Goal: Find specific page/section: Find specific page/section

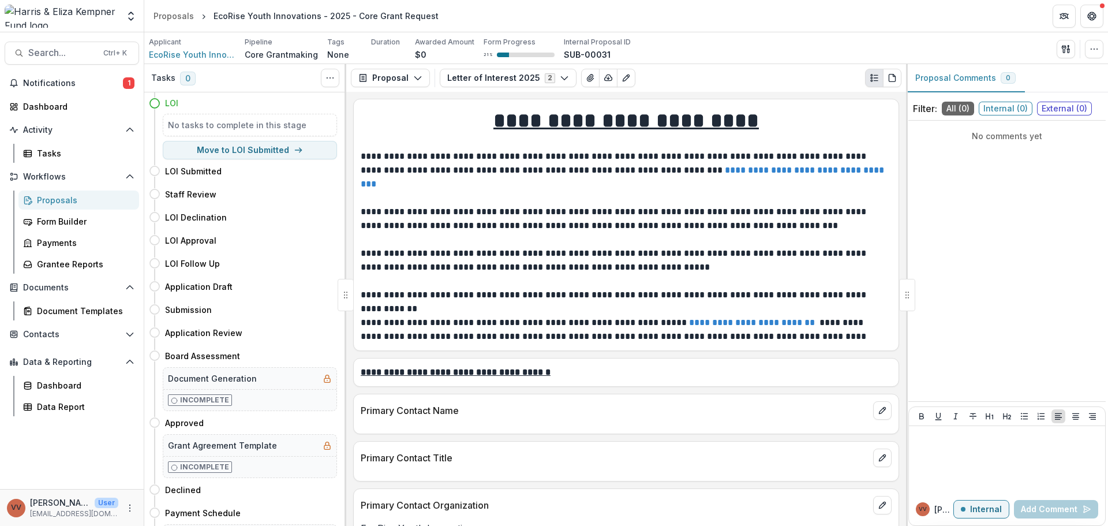
click at [78, 82] on span "Notifications" at bounding box center [73, 83] width 100 height 10
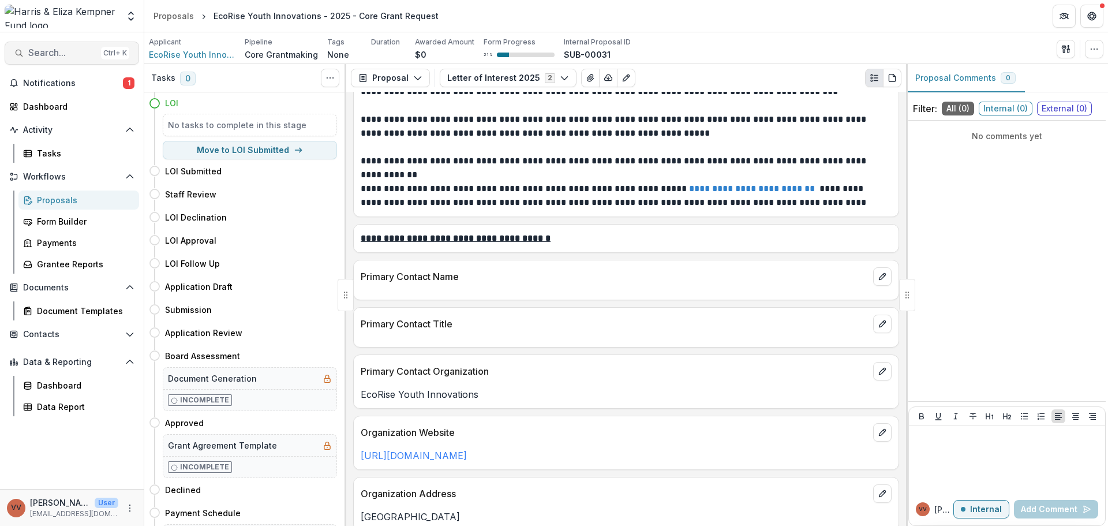
click at [78, 47] on button "Search... Ctrl + K" at bounding box center [72, 53] width 134 height 23
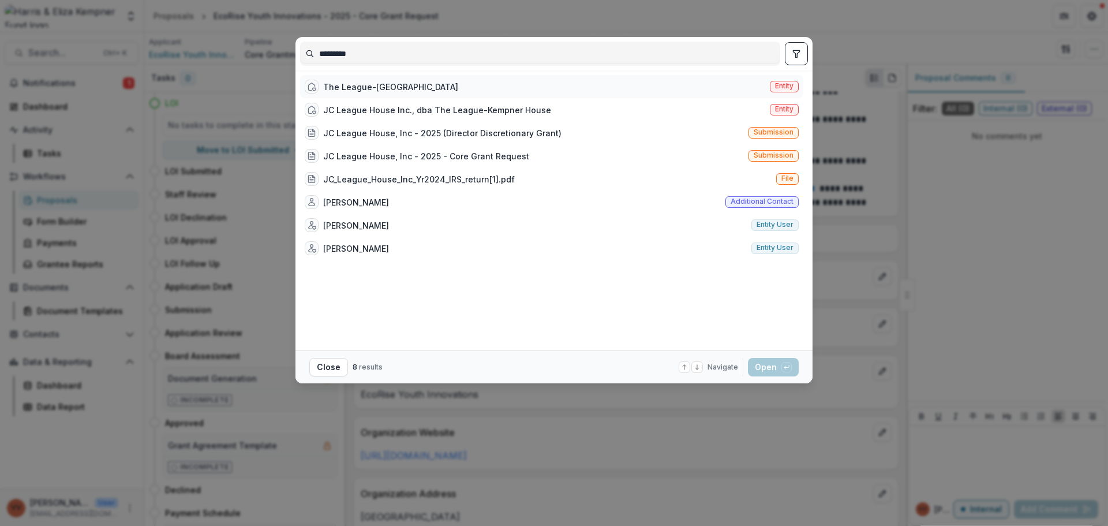
type input "*********"
click at [427, 93] on div "The League-[GEOGRAPHIC_DATA]" at bounding box center [381, 87] width 153 height 14
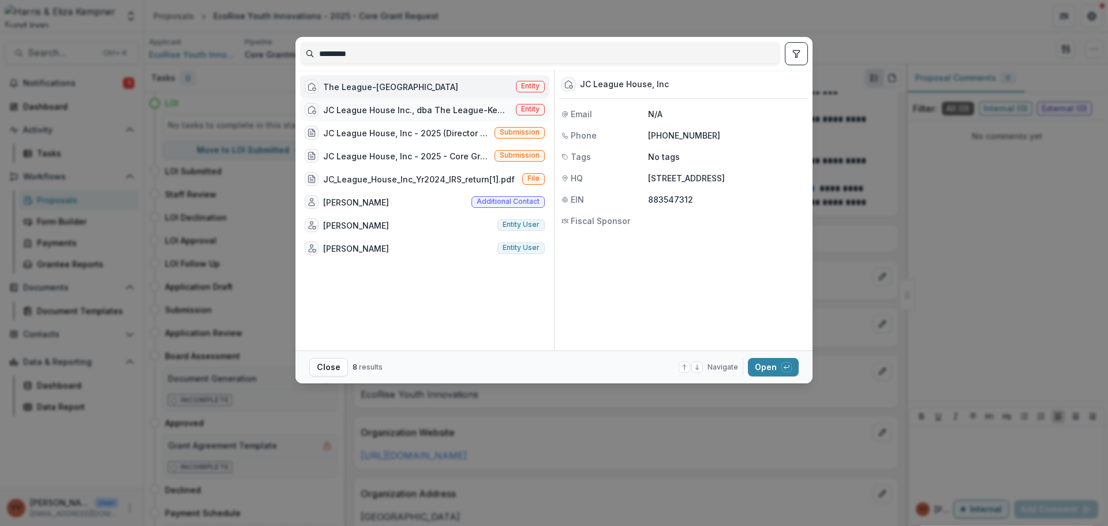
click at [449, 114] on div "JC League House Inc., dba The League-Kempner House" at bounding box center [417, 110] width 188 height 12
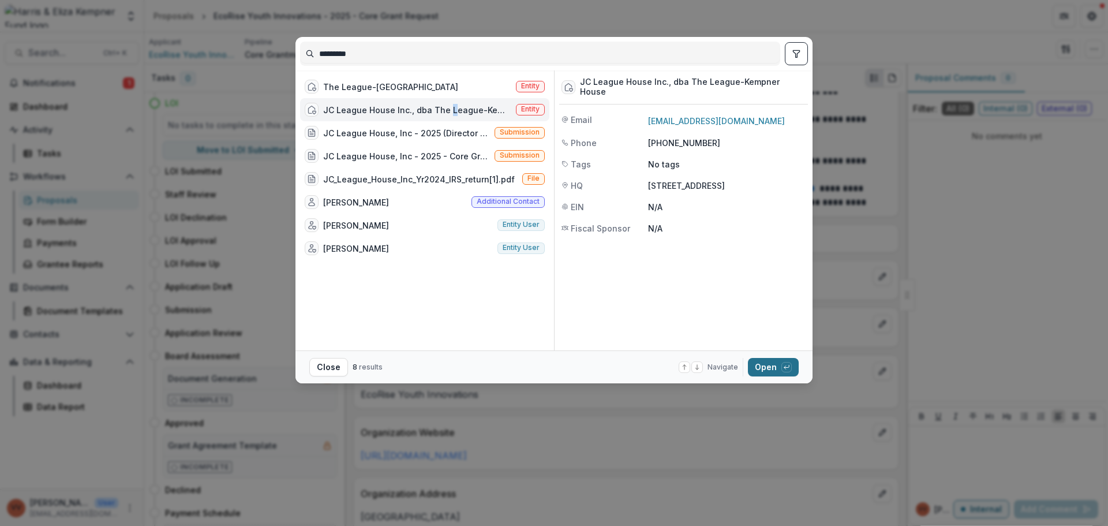
click at [769, 367] on button "Open with enter key" at bounding box center [773, 367] width 51 height 18
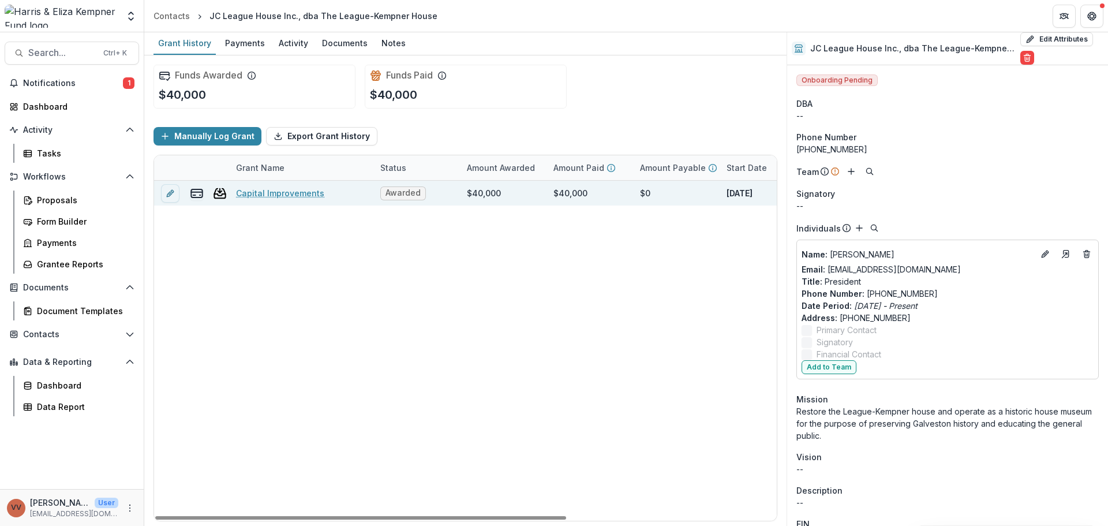
click at [283, 192] on link "Capital Improvements" at bounding box center [280, 193] width 88 height 12
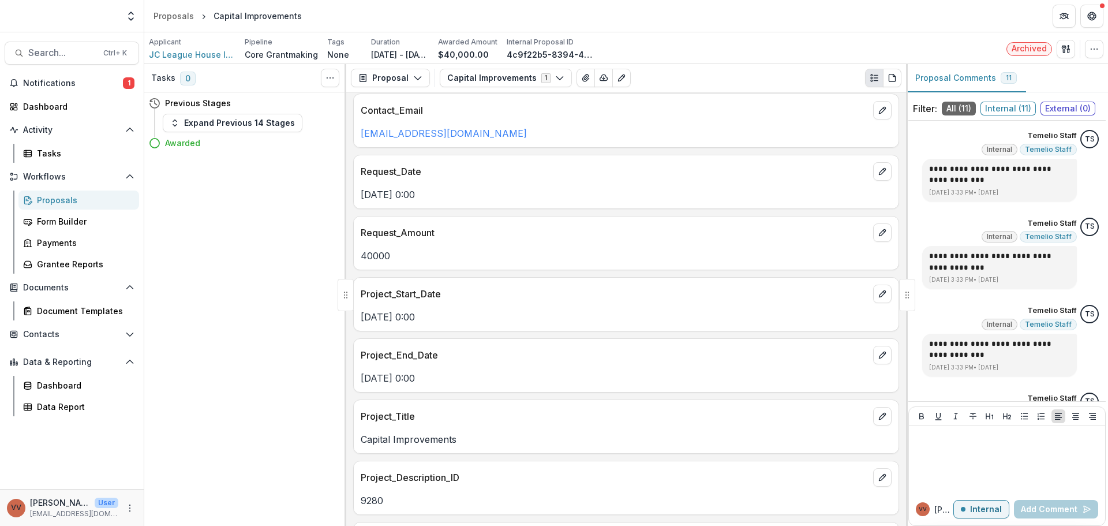
scroll to position [3116, 0]
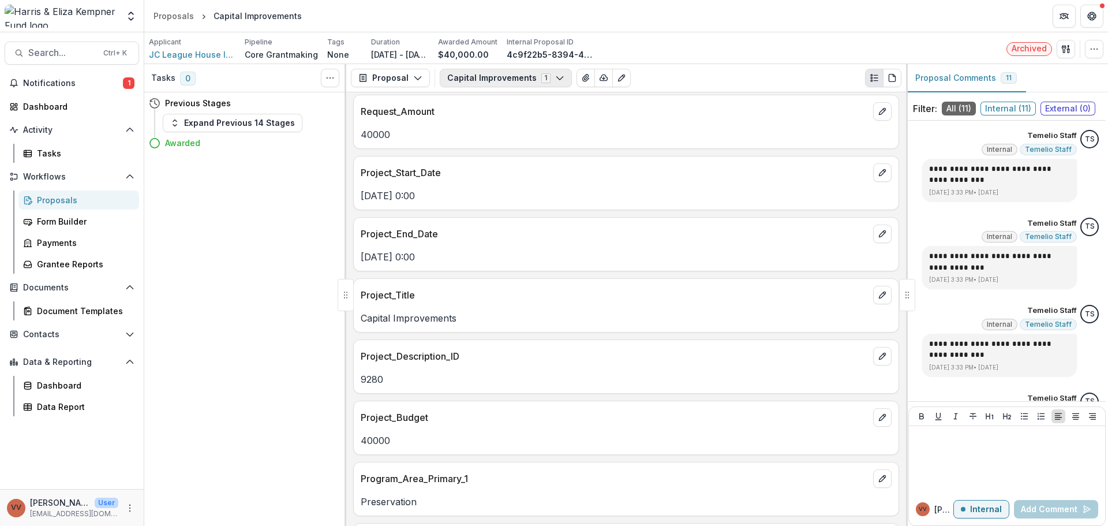
click at [559, 82] on button "Capital Improvements 1" at bounding box center [506, 78] width 132 height 18
click at [401, 83] on button "Proposal" at bounding box center [390, 78] width 79 height 18
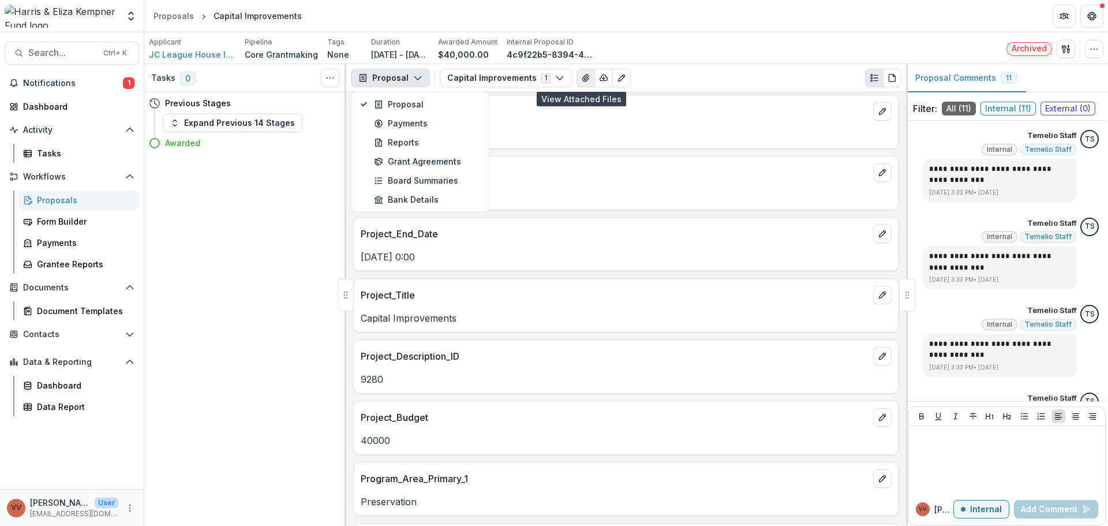
click at [582, 78] on icon "View Attached Files" at bounding box center [585, 77] width 6 height 7
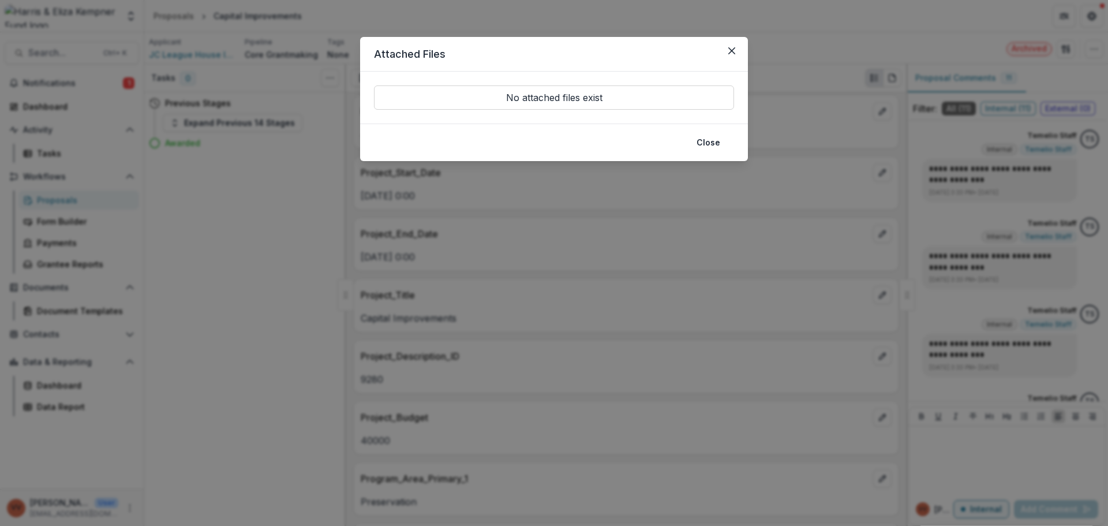
click at [582, 93] on p "No attached files exist" at bounding box center [554, 97] width 360 height 24
click at [735, 53] on icon "Close" at bounding box center [731, 50] width 7 height 7
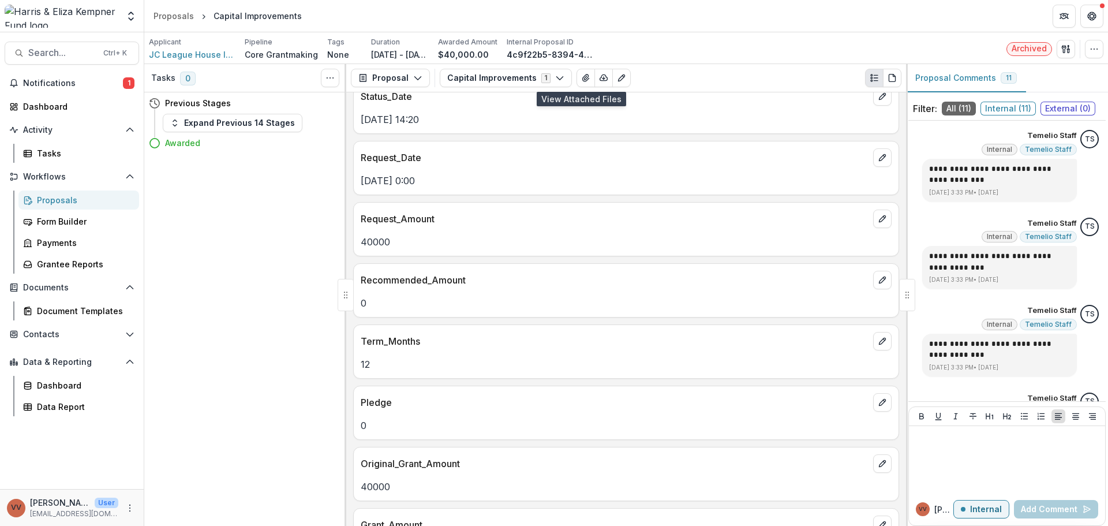
scroll to position [0, 0]
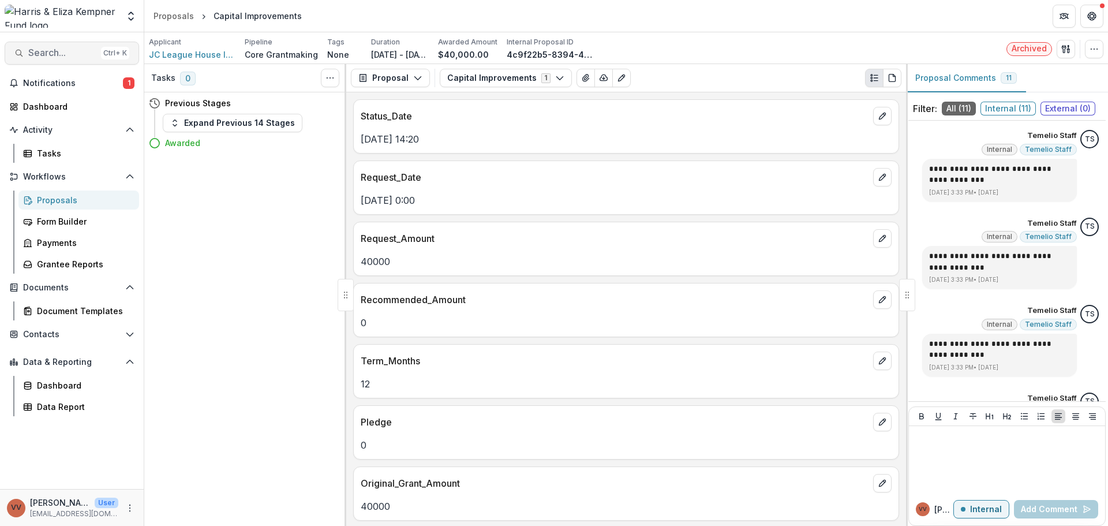
click at [55, 43] on button "Search... Ctrl + K" at bounding box center [72, 53] width 134 height 23
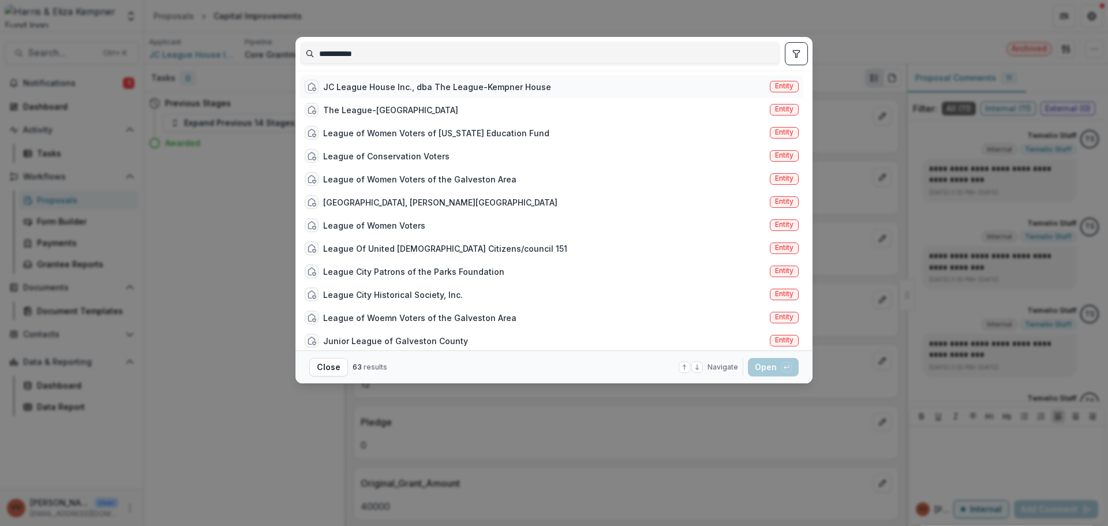
type input "**********"
click at [492, 82] on div "JC League House Inc., dba The League-Kempner House" at bounding box center [437, 87] width 228 height 12
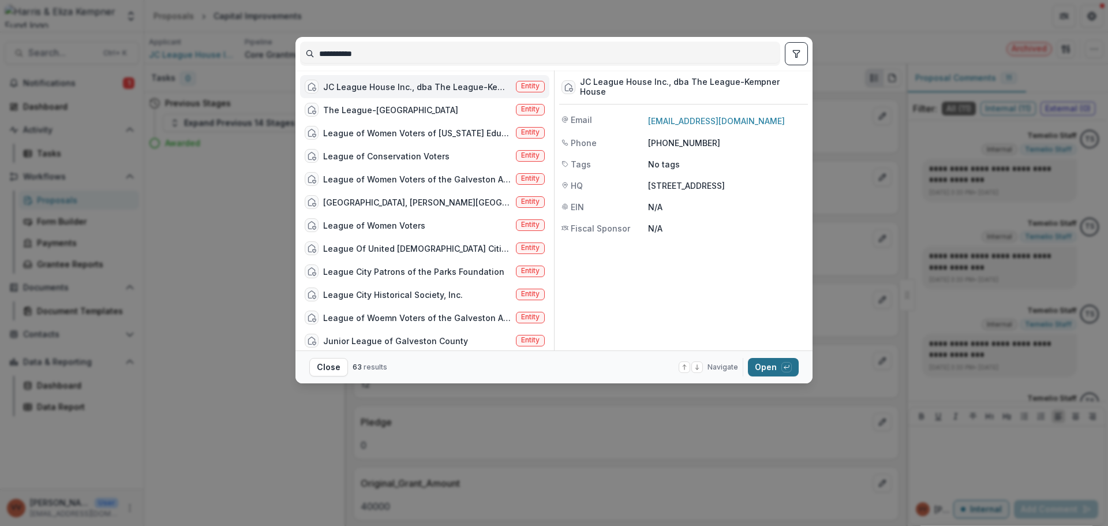
click at [787, 363] on div "button" at bounding box center [786, 367] width 10 height 10
